Goal: Use online tool/utility: Use online tool/utility

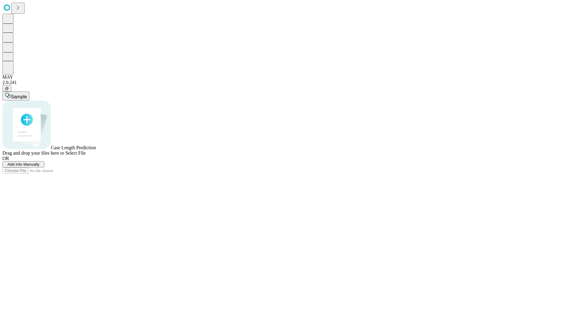
click at [39, 167] on span "Add Info Manually" at bounding box center [23, 164] width 32 height 4
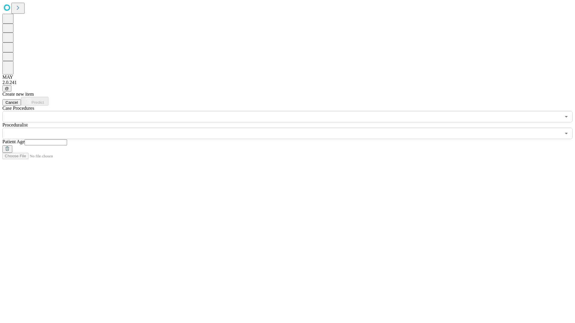
click at [67, 139] on input "text" at bounding box center [46, 142] width 42 height 6
type input "**"
click at [291, 128] on input "text" at bounding box center [281, 133] width 558 height 11
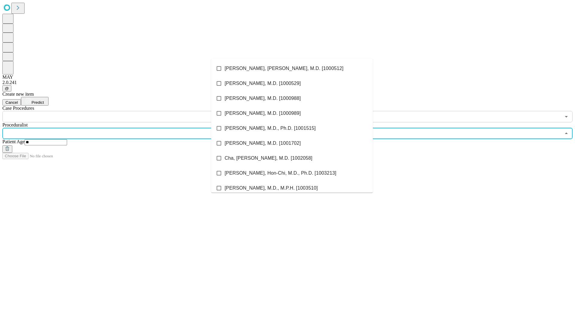
click at [292, 69] on li "[PERSON_NAME], [PERSON_NAME], M.D. [1000512]" at bounding box center [292, 68] width 162 height 15
click at [126, 111] on input "text" at bounding box center [281, 116] width 558 height 11
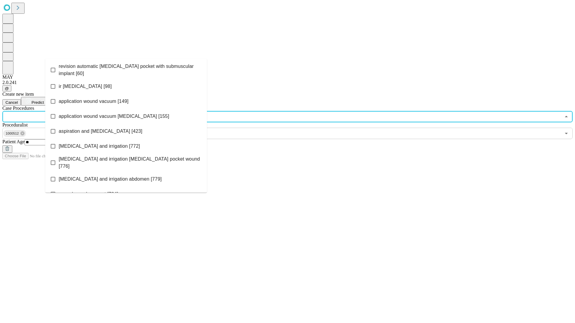
click at [126, 69] on span "revision automatic [MEDICAL_DATA] pocket with submuscular implant [60]" at bounding box center [130, 70] width 143 height 14
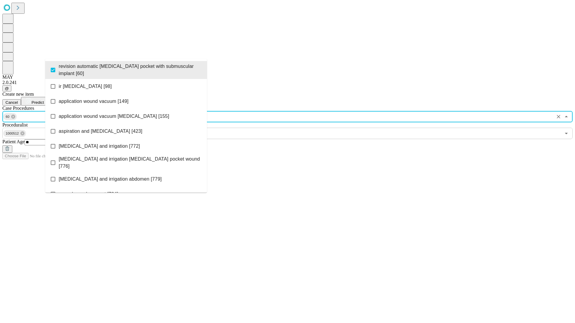
click at [44, 100] on span "Predict" at bounding box center [37, 102] width 12 height 4
